Goal: Navigation & Orientation: Find specific page/section

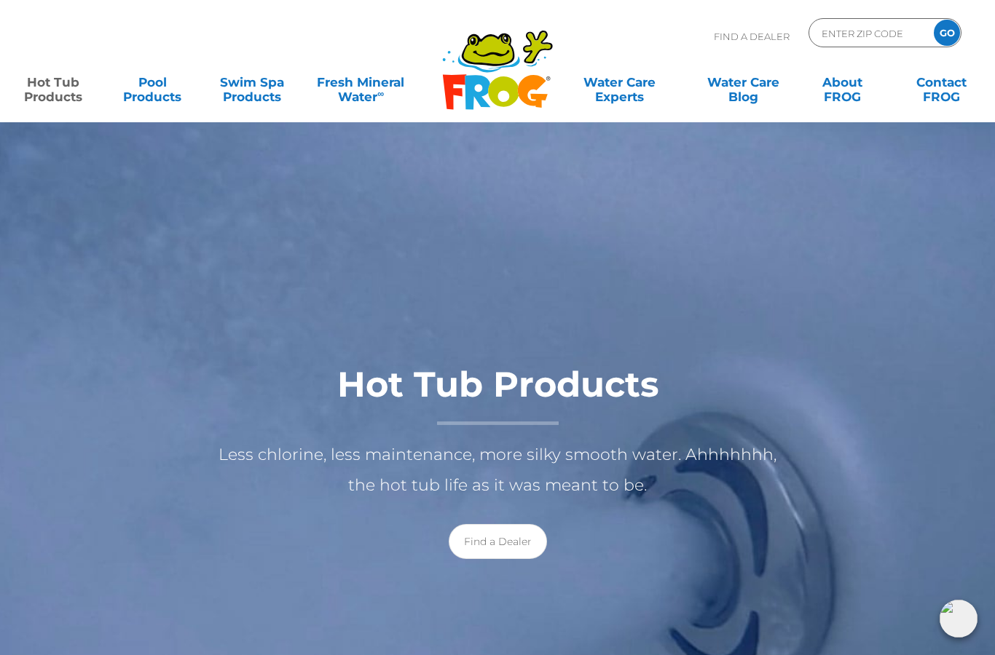
click at [494, 548] on link "Find a Dealer" at bounding box center [498, 541] width 98 height 35
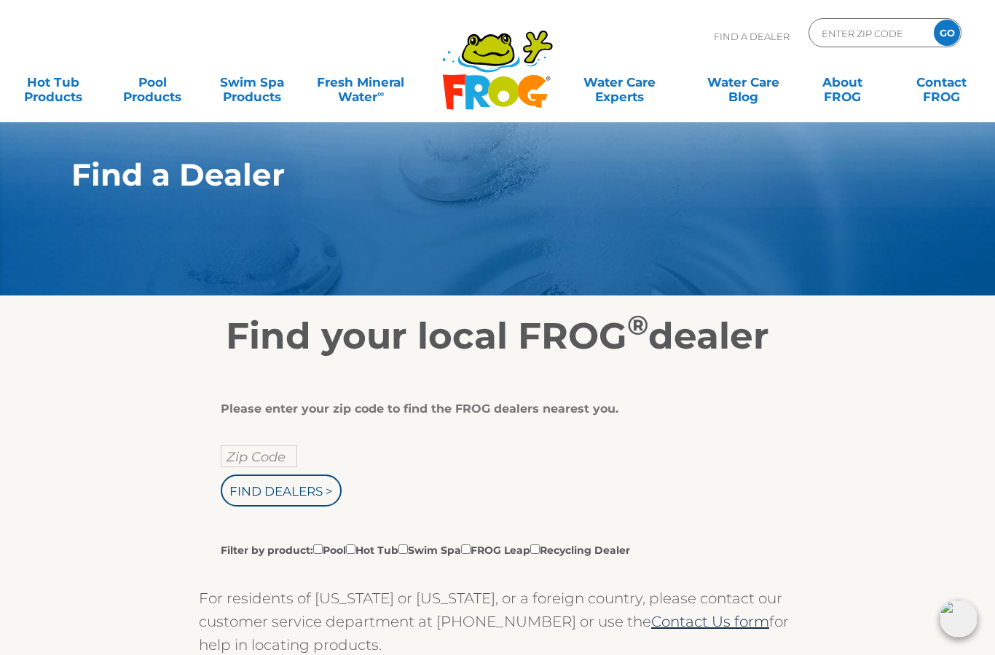
click at [256, 463] on input "Zip Code" at bounding box center [259, 457] width 76 height 22
type input "Zip Code"
click at [256, 459] on input "text" at bounding box center [259, 457] width 76 height 22
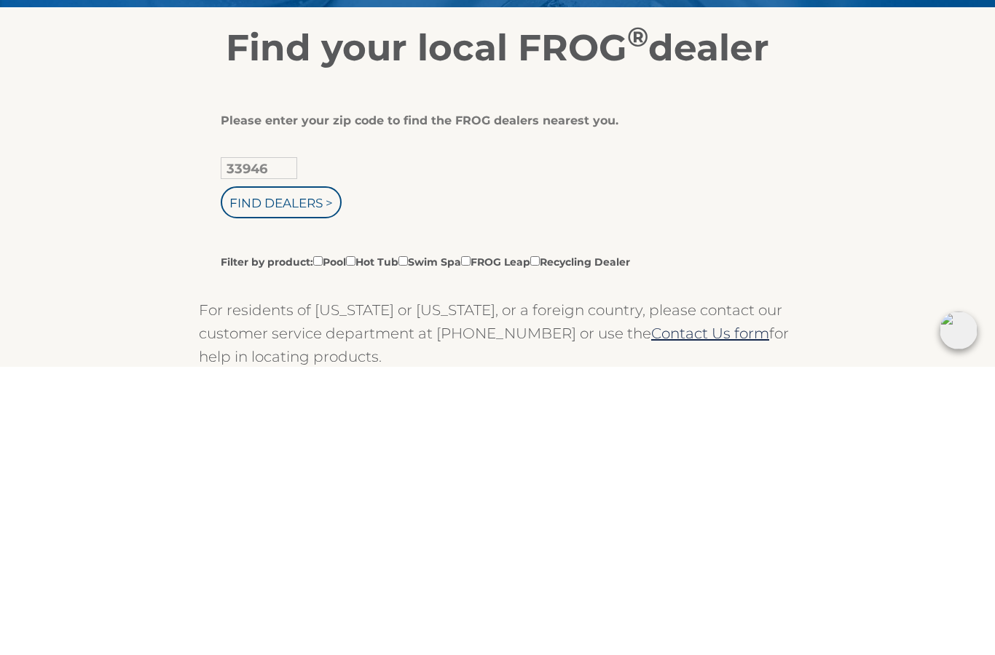
type input "33946"
click at [282, 475] on input "Find Dealers >" at bounding box center [281, 491] width 121 height 32
